Goal: Task Accomplishment & Management: Use online tool/utility

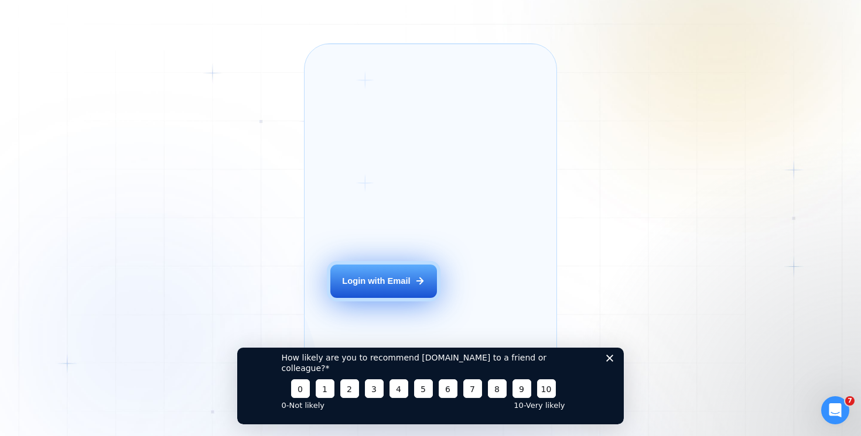
click at [368, 287] on div "Login with Email" at bounding box center [376, 281] width 68 height 12
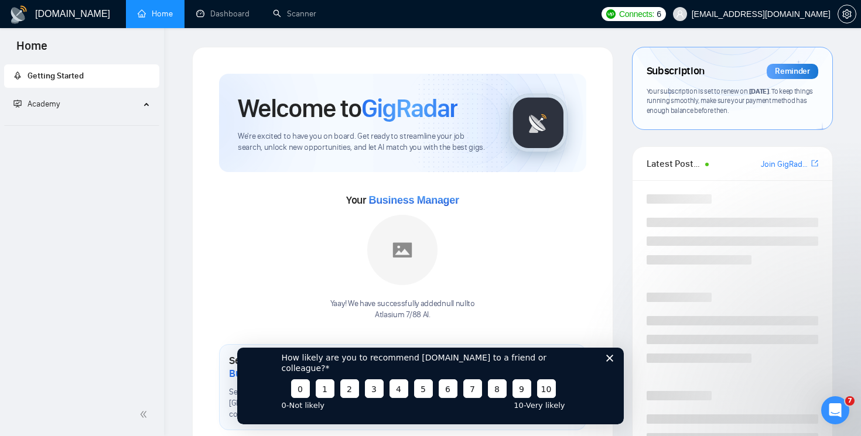
click at [611, 361] on polygon "Close survey" at bounding box center [609, 357] width 7 height 7
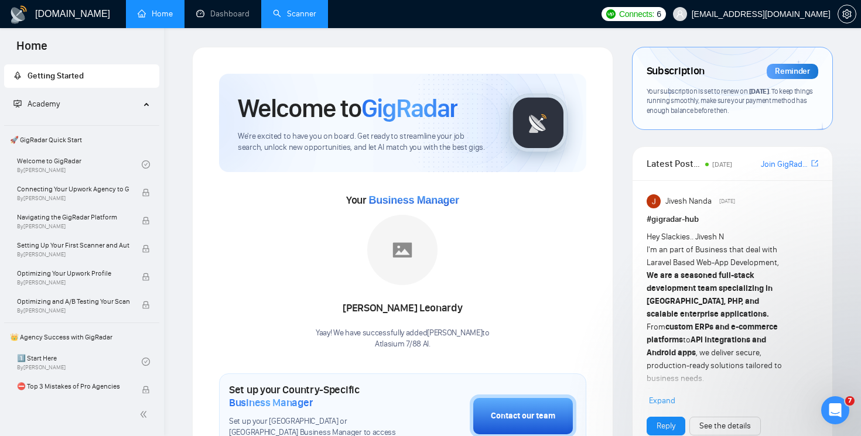
click at [296, 19] on link "Scanner" at bounding box center [294, 14] width 43 height 10
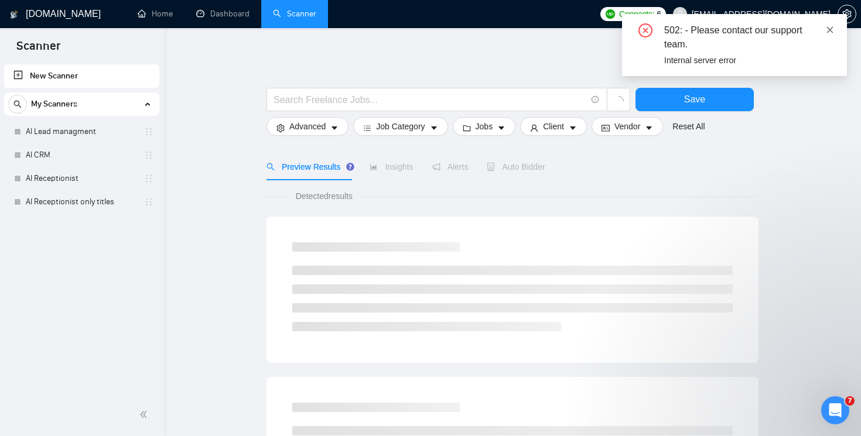
click at [830, 29] on icon "close" at bounding box center [830, 29] width 6 height 6
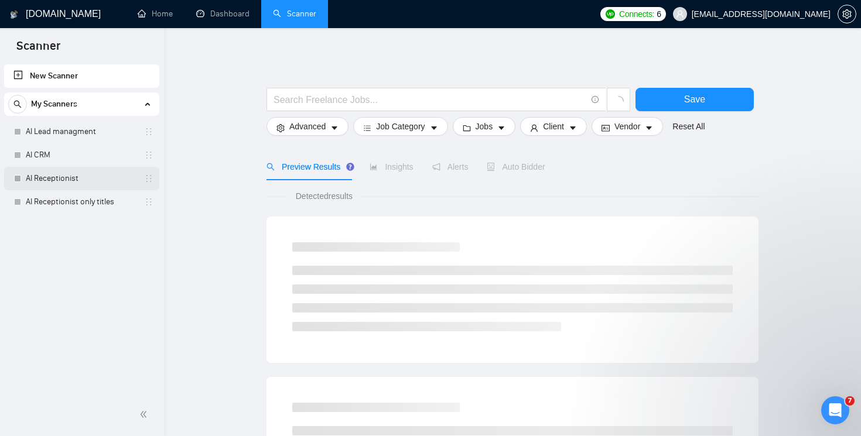
click at [47, 178] on link "AI Receptionist" at bounding box center [81, 178] width 111 height 23
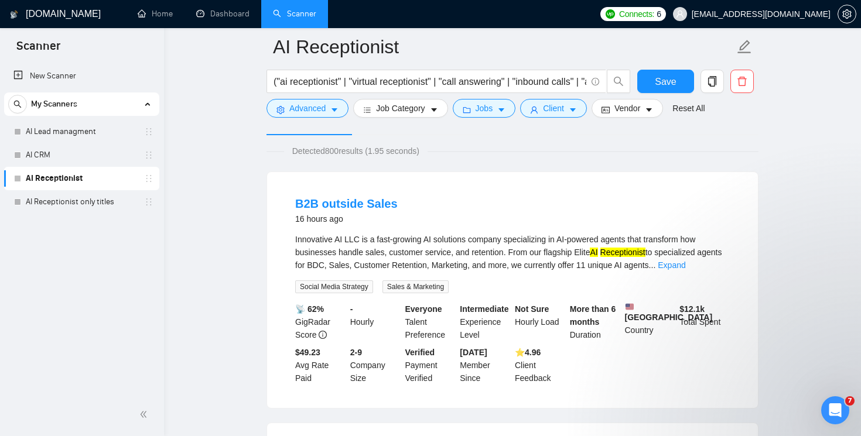
scroll to position [74, 0]
click at [34, 152] on link "AI CRM" at bounding box center [81, 155] width 111 height 23
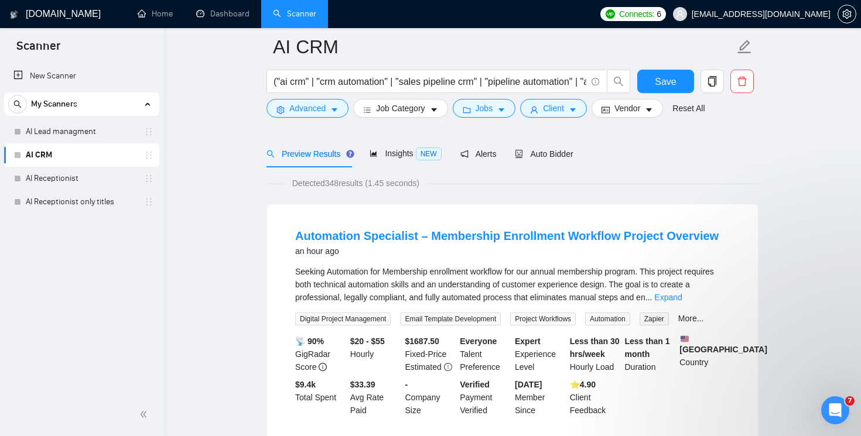
scroll to position [60, 0]
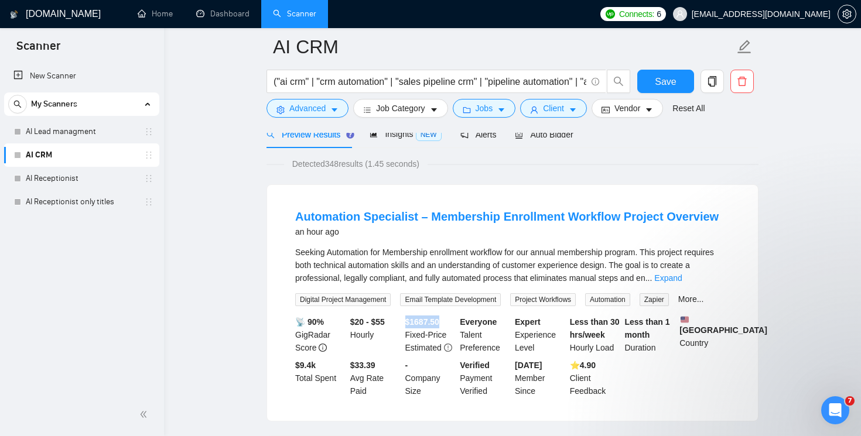
drag, startPoint x: 404, startPoint y: 320, endPoint x: 450, endPoint y: 326, distance: 46.0
click at [450, 326] on div "$ 1687.50 Fixed-Price Estimated" at bounding box center [430, 335] width 55 height 39
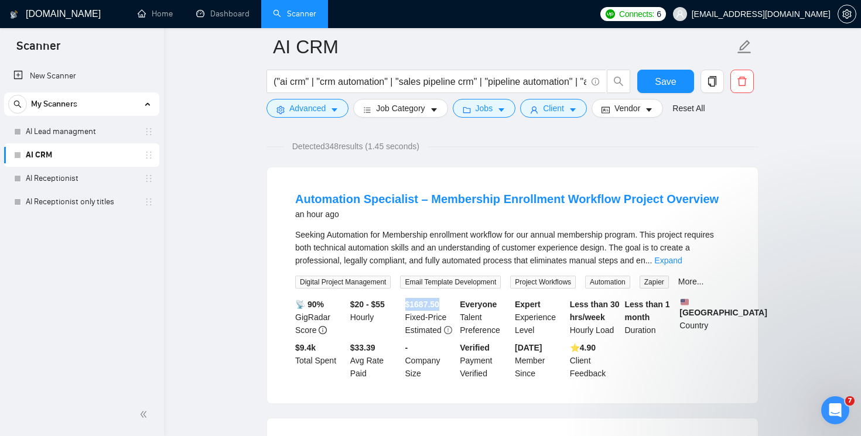
scroll to position [45, 0]
